Goal: Transaction & Acquisition: Obtain resource

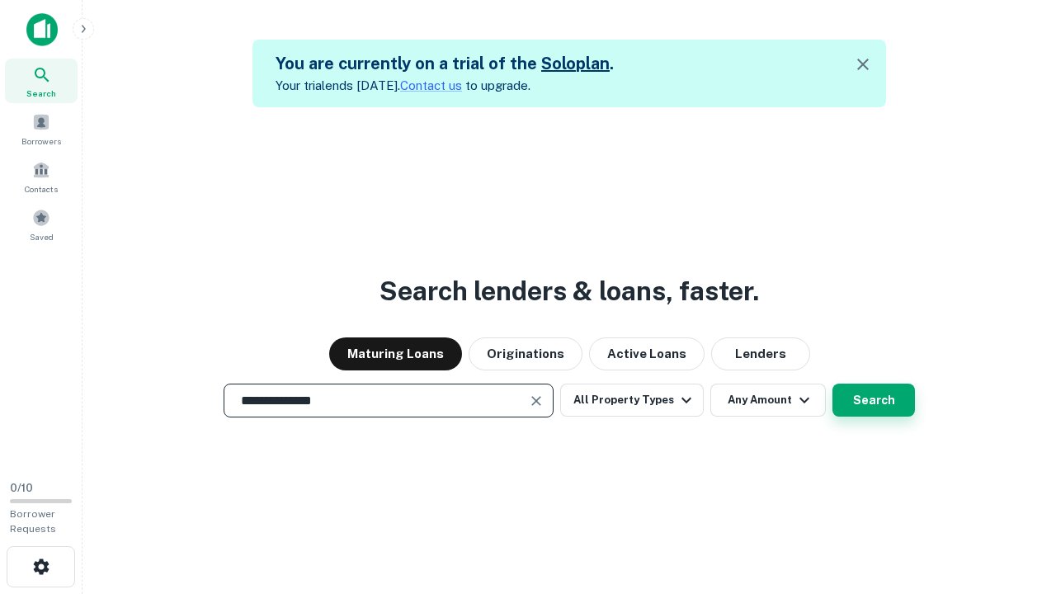
type input "**********"
click at [832, 383] on button "Search" at bounding box center [873, 399] width 82 height 33
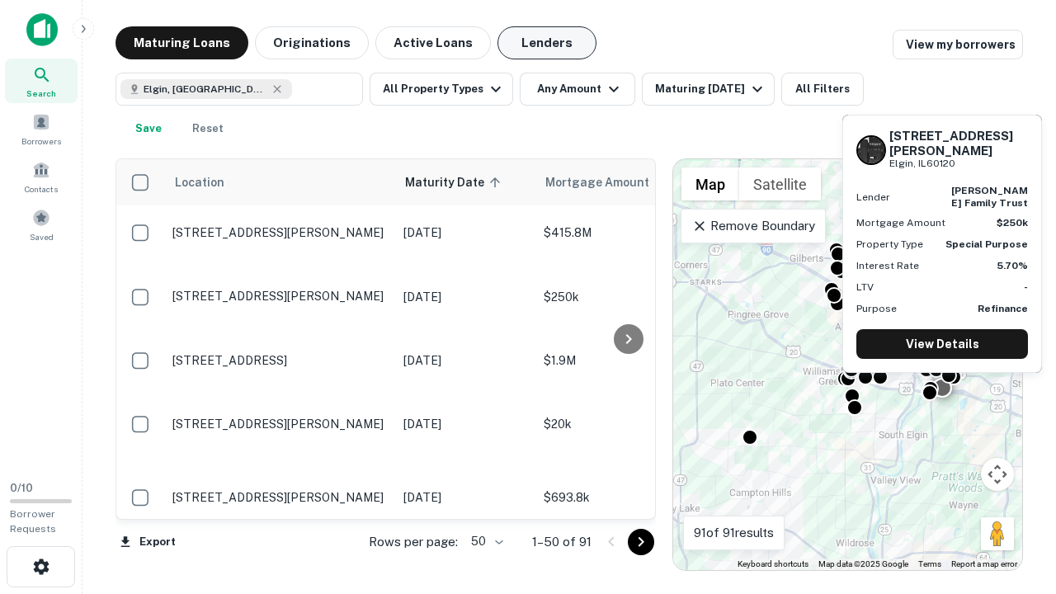
click at [547, 43] on button "Lenders" at bounding box center [546, 42] width 99 height 33
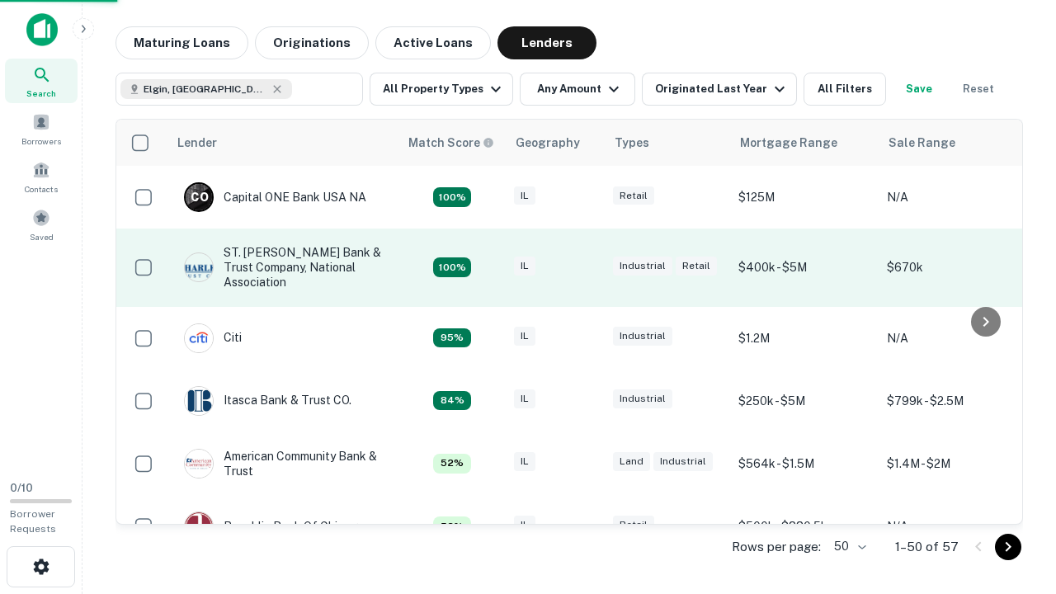
click at [586, 267] on div "IL" at bounding box center [555, 267] width 82 height 22
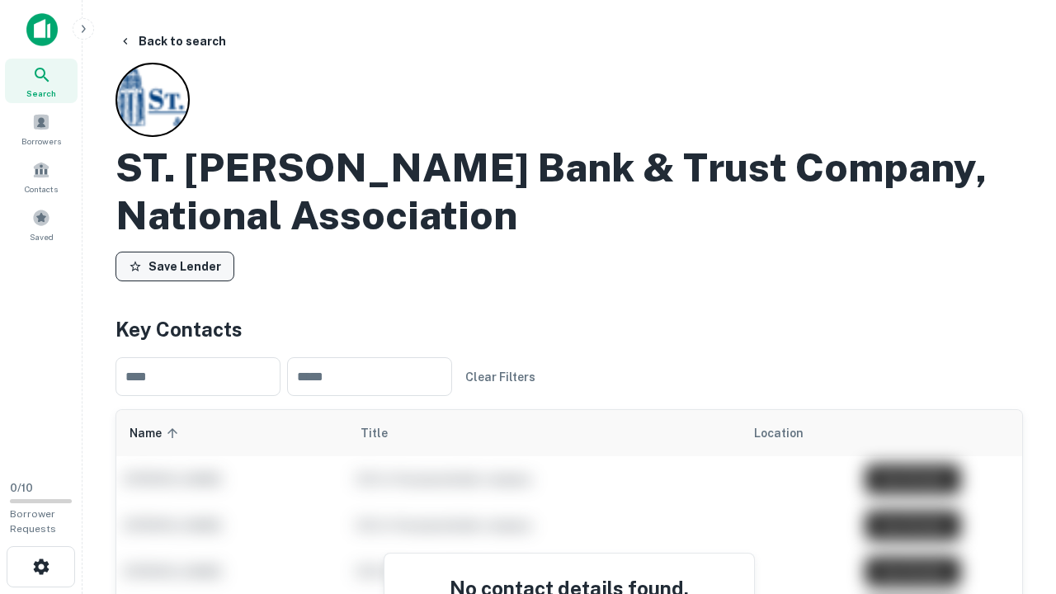
click at [175, 266] on button "Save Lender" at bounding box center [174, 267] width 119 height 30
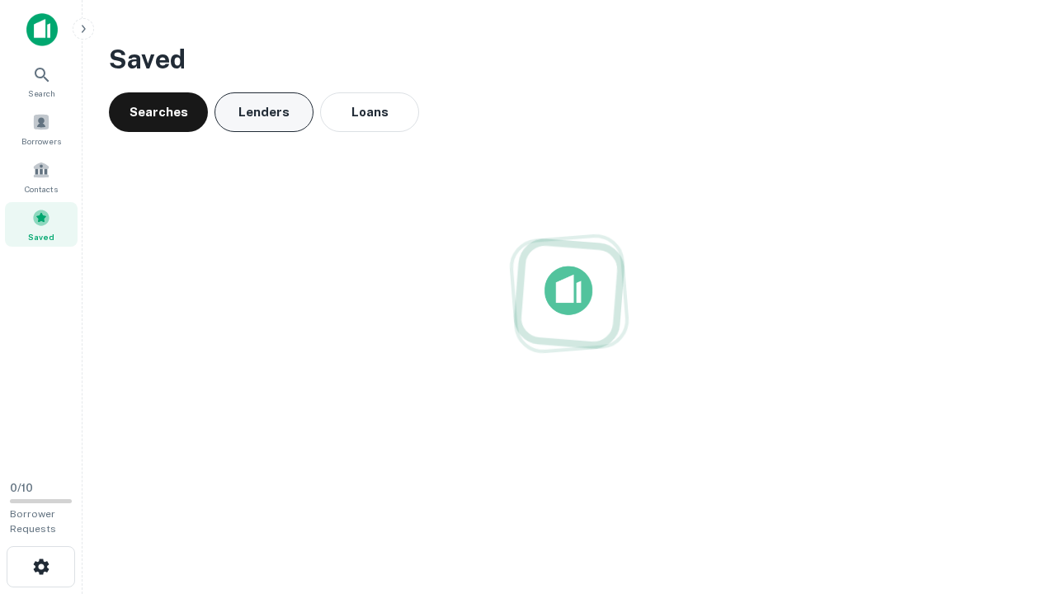
click at [264, 112] on button "Lenders" at bounding box center [263, 112] width 99 height 40
